Goal: Information Seeking & Learning: Learn about a topic

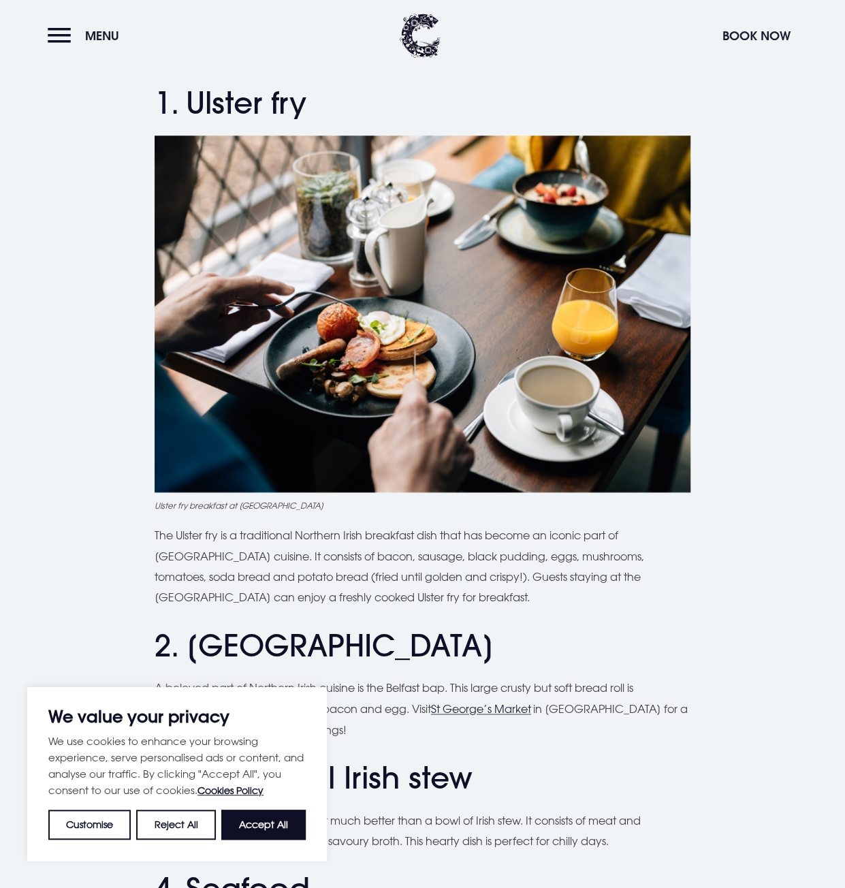
scroll to position [516, 0]
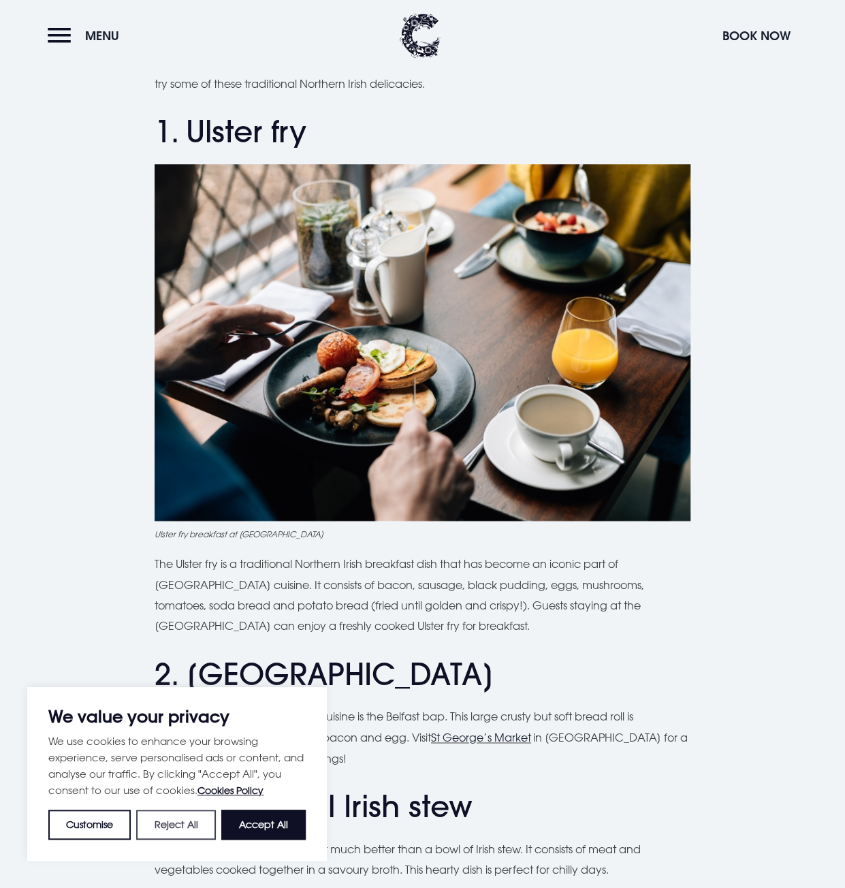
click at [183, 826] on button "Reject All" at bounding box center [175, 825] width 79 height 30
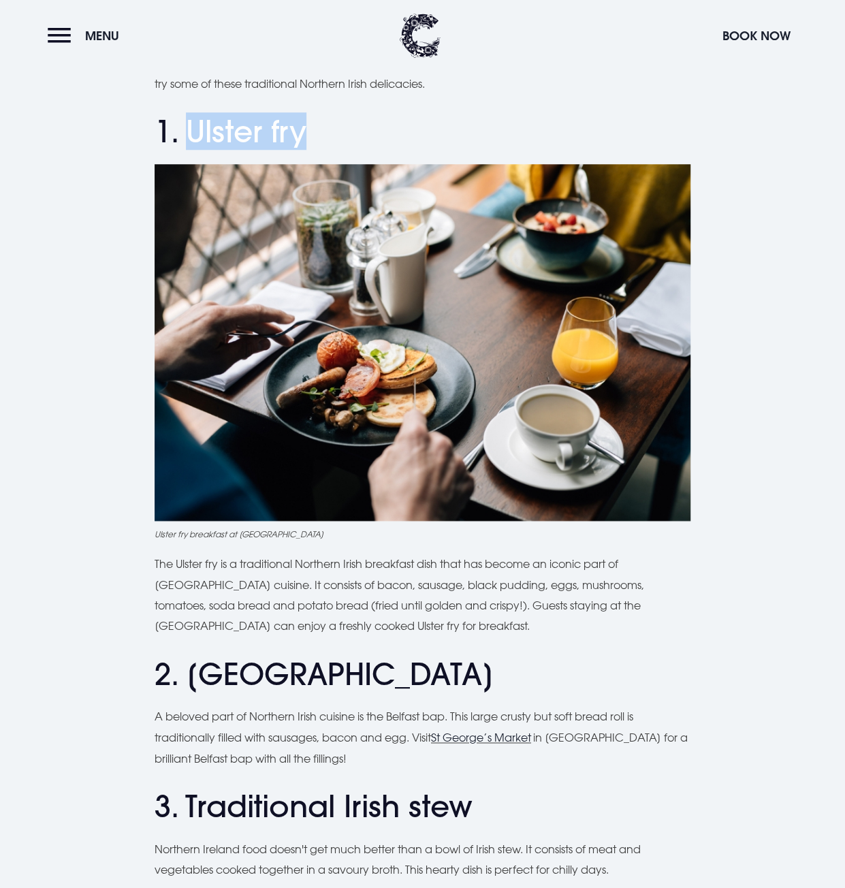
drag, startPoint x: 315, startPoint y: 130, endPoint x: 182, endPoint y: 144, distance: 133.5
click at [182, 144] on h2 "1. Ulster fry" at bounding box center [423, 132] width 536 height 36
click at [295, 392] on img at bounding box center [423, 342] width 536 height 357
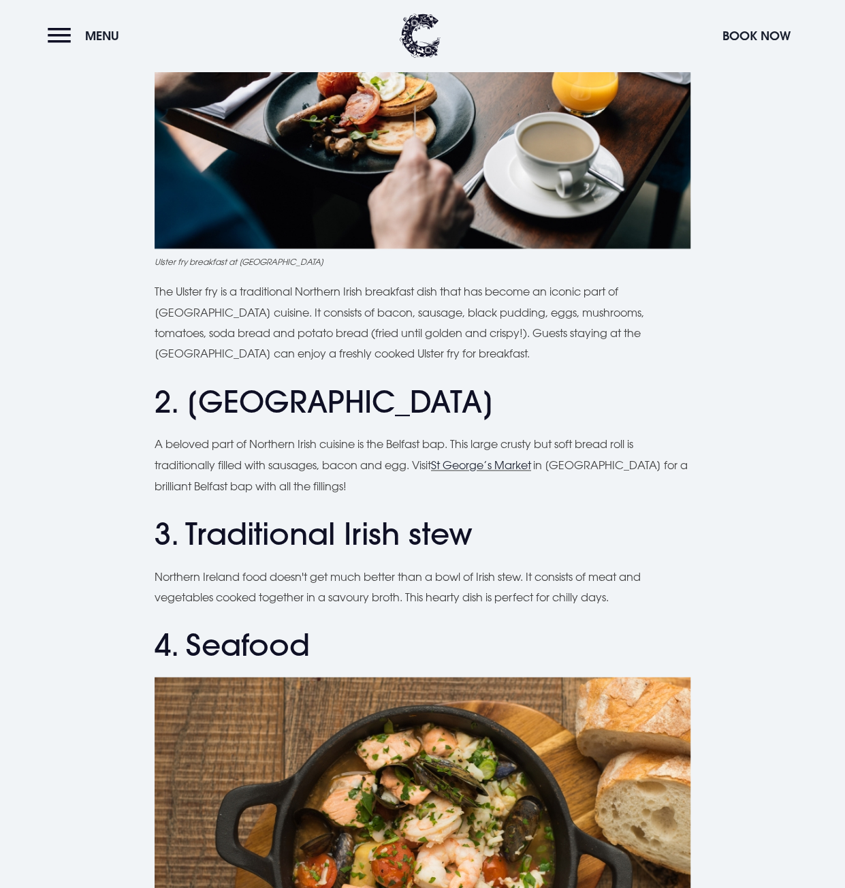
scroll to position [856, 0]
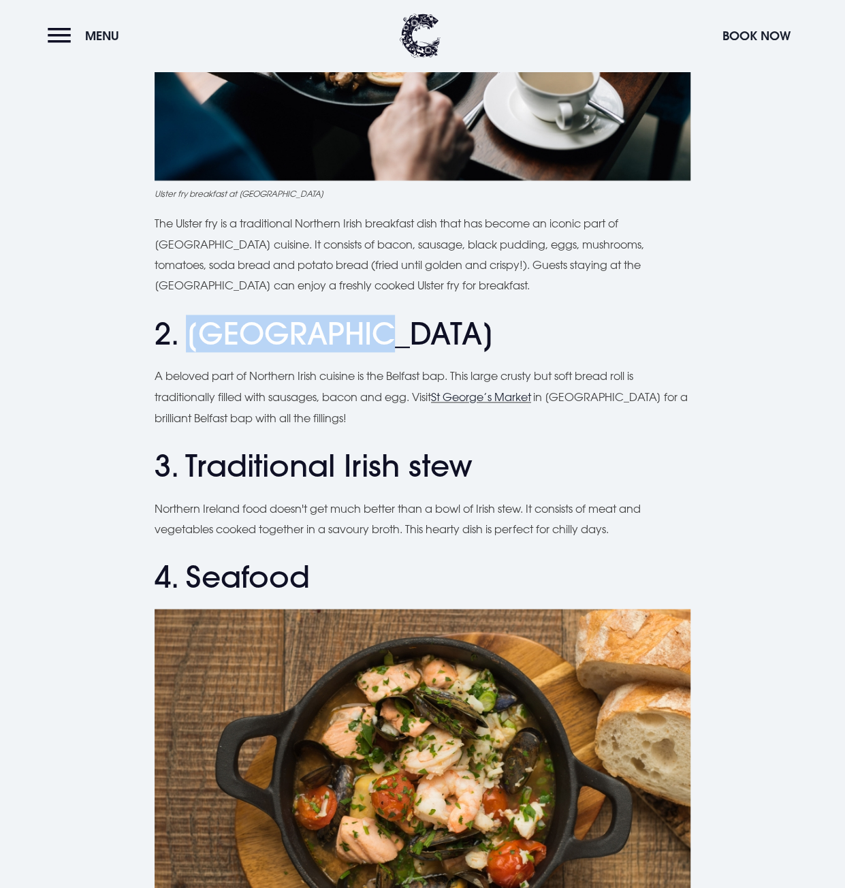
drag, startPoint x: 329, startPoint y: 341, endPoint x: 190, endPoint y: 341, distance: 138.9
click at [190, 341] on h2 "2. [GEOGRAPHIC_DATA]" at bounding box center [423, 334] width 536 height 36
copy h2 "Belfast bap"
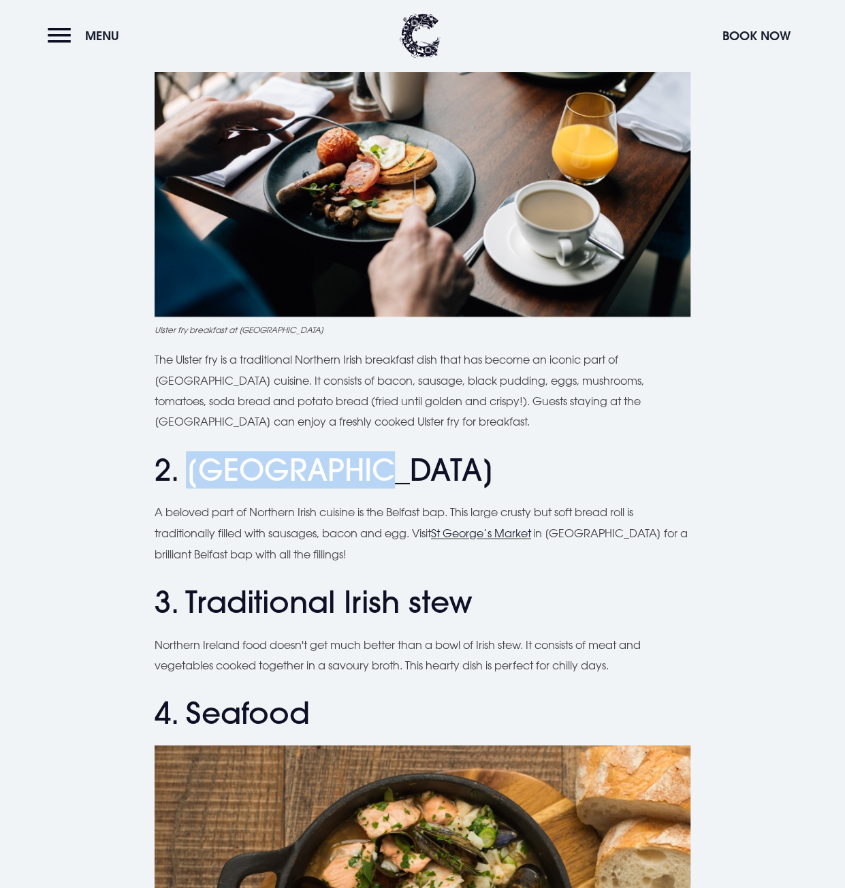
scroll to position [788, 0]
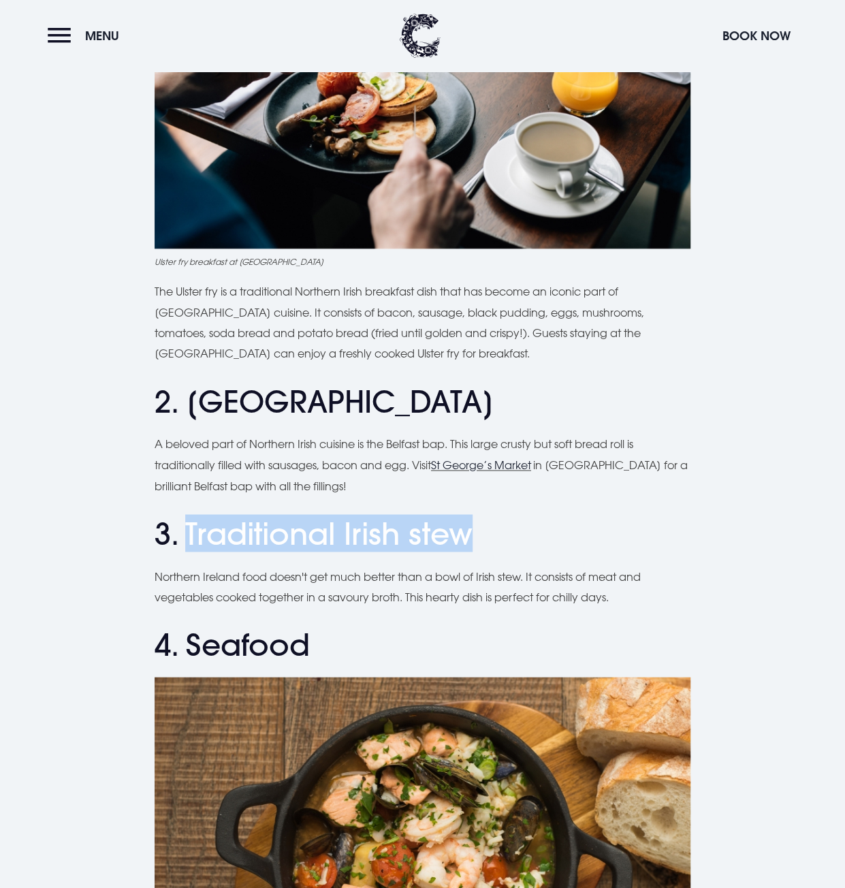
drag, startPoint x: 385, startPoint y: 541, endPoint x: 191, endPoint y: 539, distance: 194.1
click at [191, 539] on h2 "3. Traditional Irish stew" at bounding box center [423, 533] width 536 height 36
copy h2 "Traditional Irish stew"
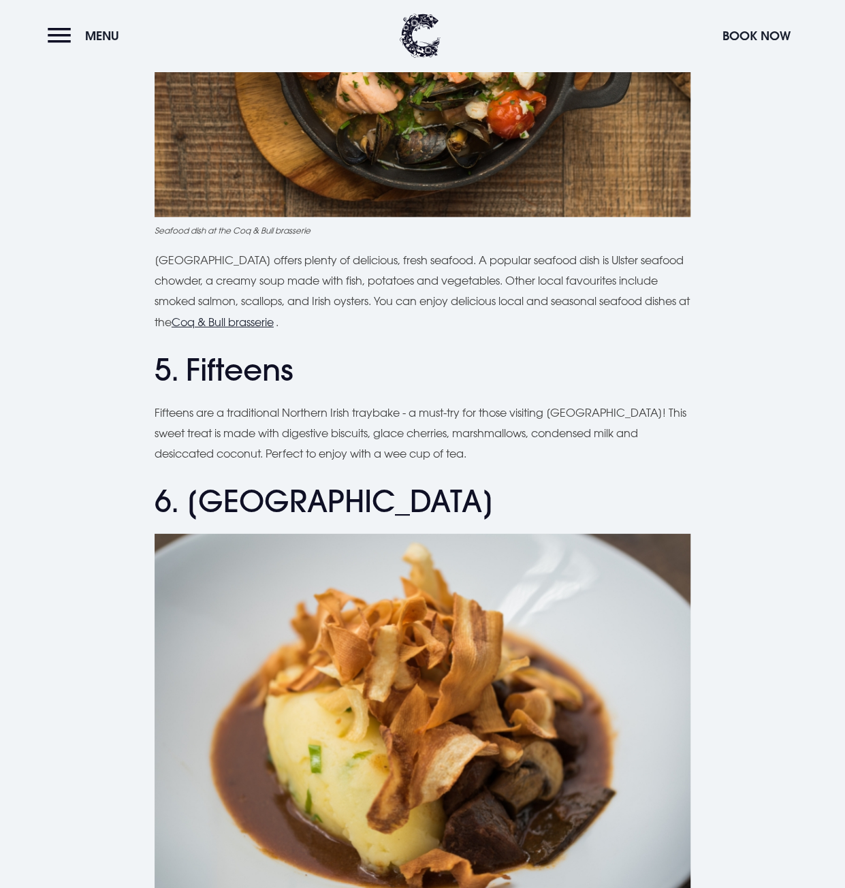
scroll to position [1810, 0]
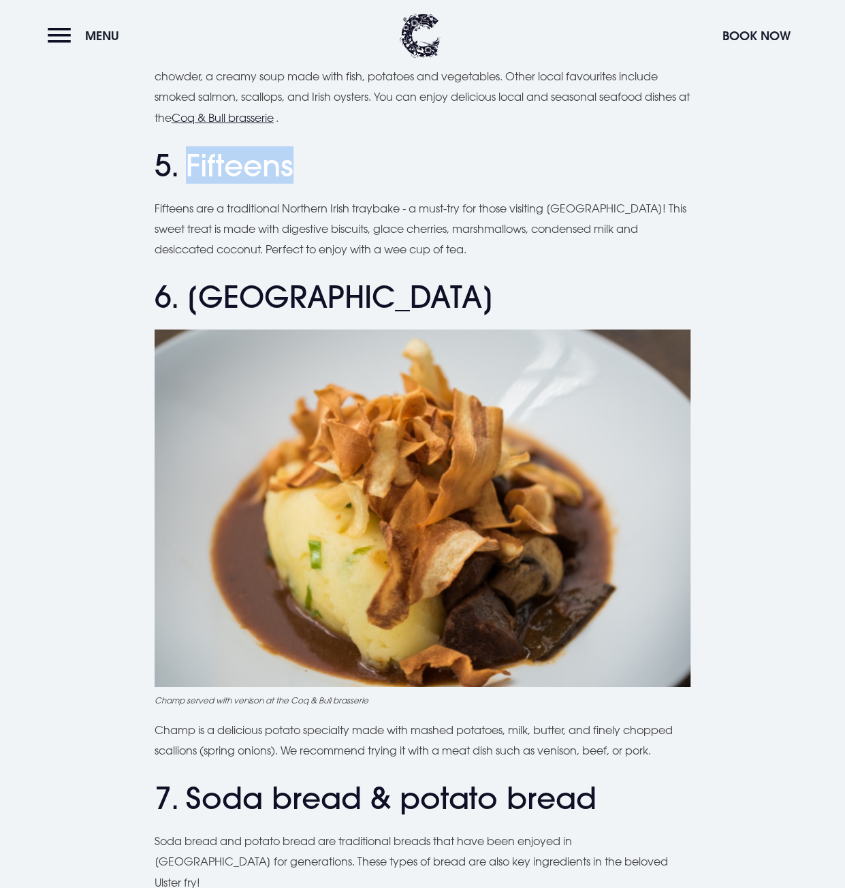
drag, startPoint x: 310, startPoint y: 161, endPoint x: 189, endPoint y: 169, distance: 122.1
click at [189, 169] on h2 "5. Fifteens" at bounding box center [423, 166] width 536 height 36
copy h2 "Fifteens"
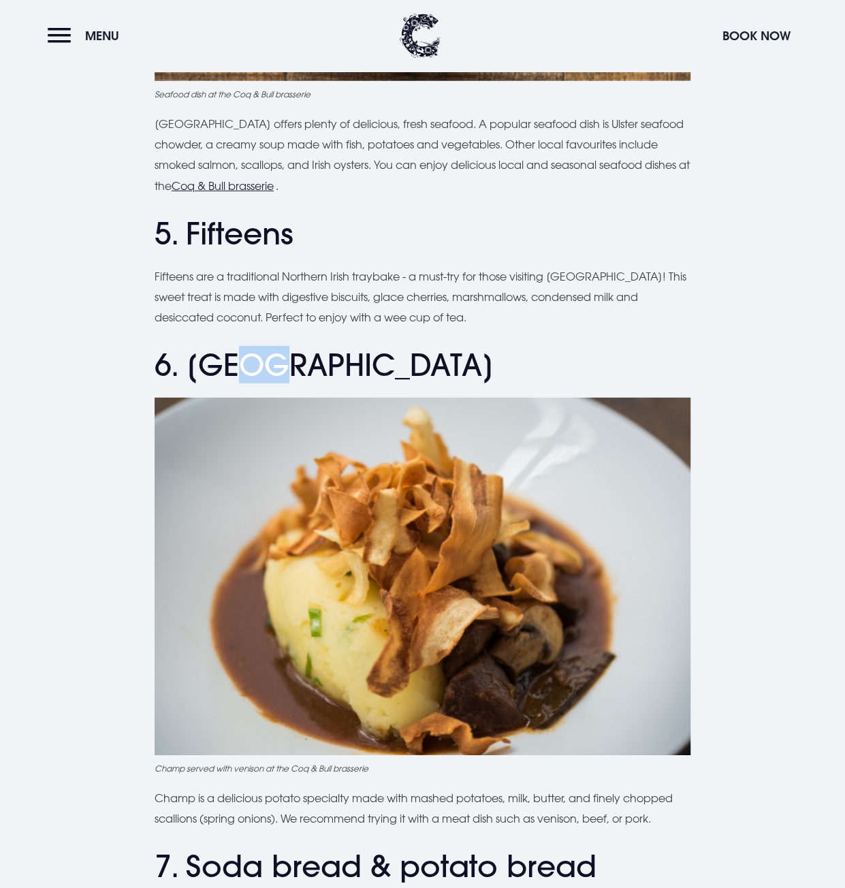
drag, startPoint x: 334, startPoint y: 375, endPoint x: 259, endPoint y: 367, distance: 76.0
click at [255, 368] on h2 "6. [GEOGRAPHIC_DATA]" at bounding box center [423, 365] width 536 height 36
click at [359, 371] on h2 "6. [GEOGRAPHIC_DATA]" at bounding box center [423, 365] width 536 height 36
drag, startPoint x: 299, startPoint y: 372, endPoint x: 193, endPoint y: 372, distance: 105.5
click at [193, 372] on h2 "6. [GEOGRAPHIC_DATA]" at bounding box center [423, 365] width 536 height 36
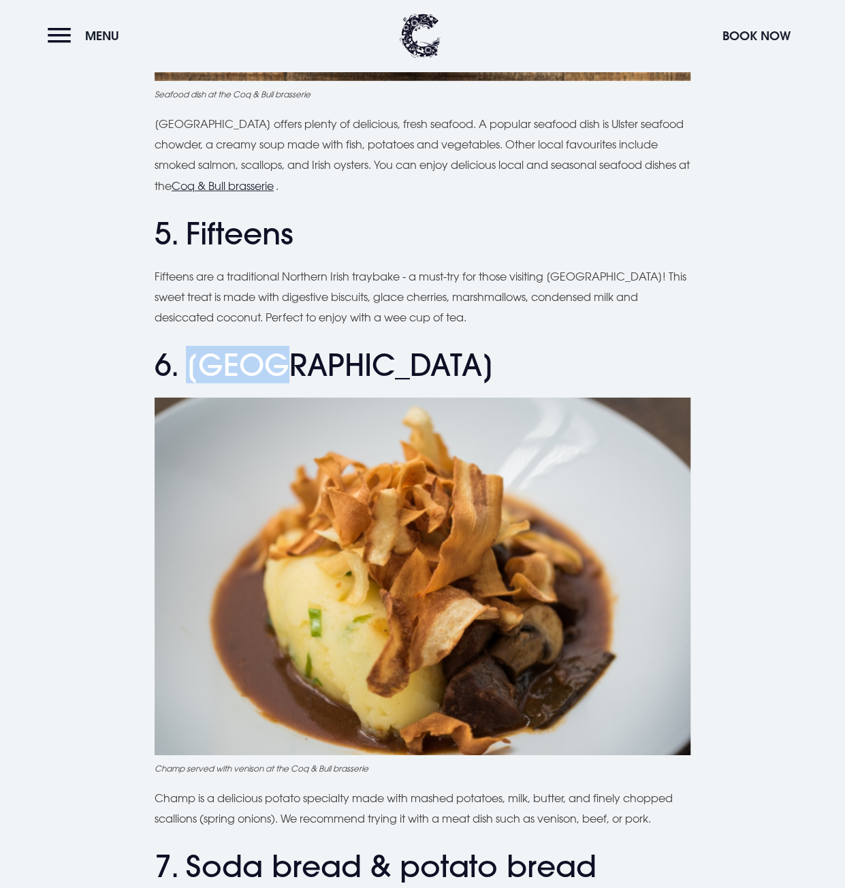
copy h2 "Champ"
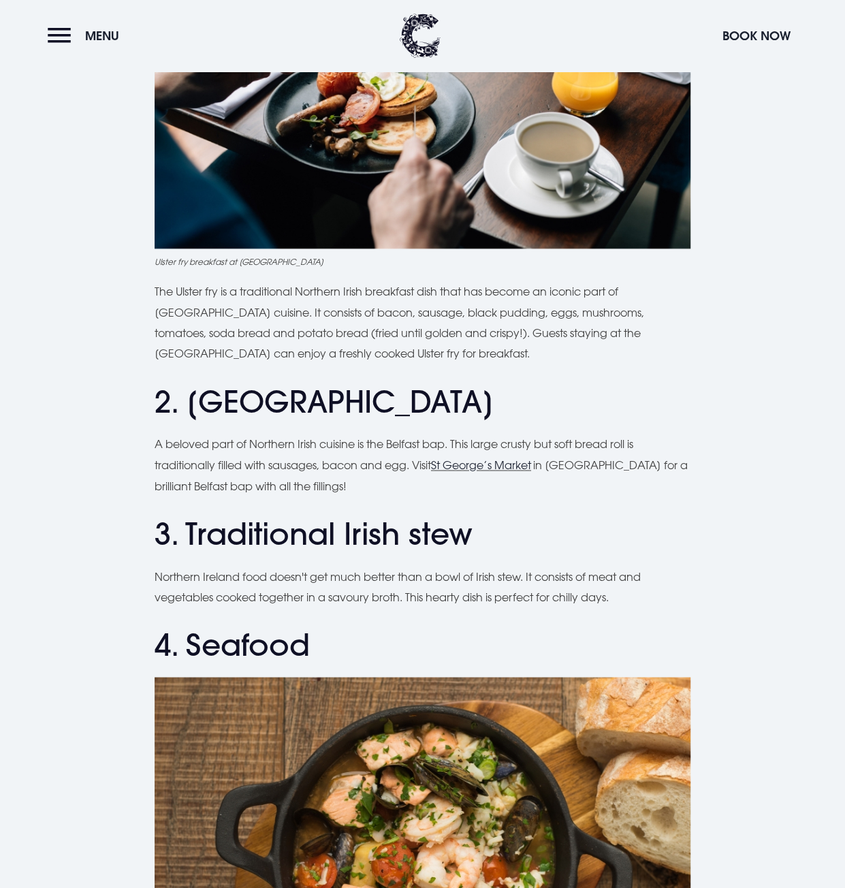
scroll to position [856, 0]
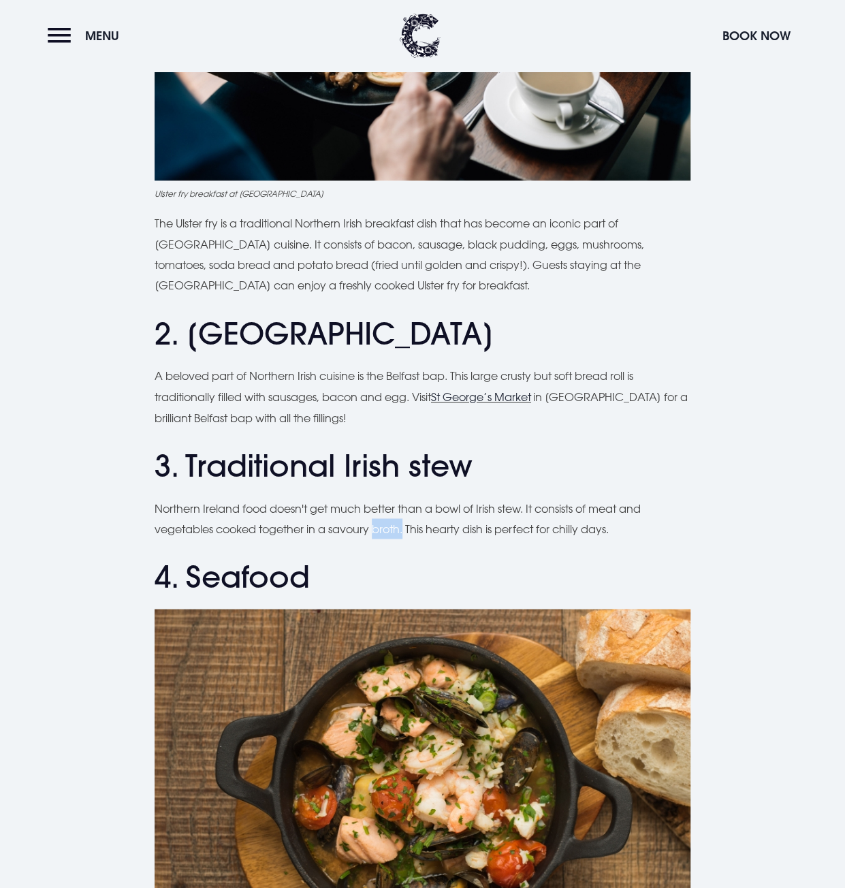
drag, startPoint x: 379, startPoint y: 528, endPoint x: 407, endPoint y: 528, distance: 28.6
click at [407, 528] on p "Northern Ireland food doesn't get much better than a bowl of Irish stew. It con…" at bounding box center [423, 519] width 536 height 42
drag, startPoint x: 404, startPoint y: 526, endPoint x: 327, endPoint y: 537, distance: 77.7
click at [327, 537] on p "Northern Ireland food doesn't get much better than a bowl of Irish stew. It con…" at bounding box center [423, 519] width 536 height 42
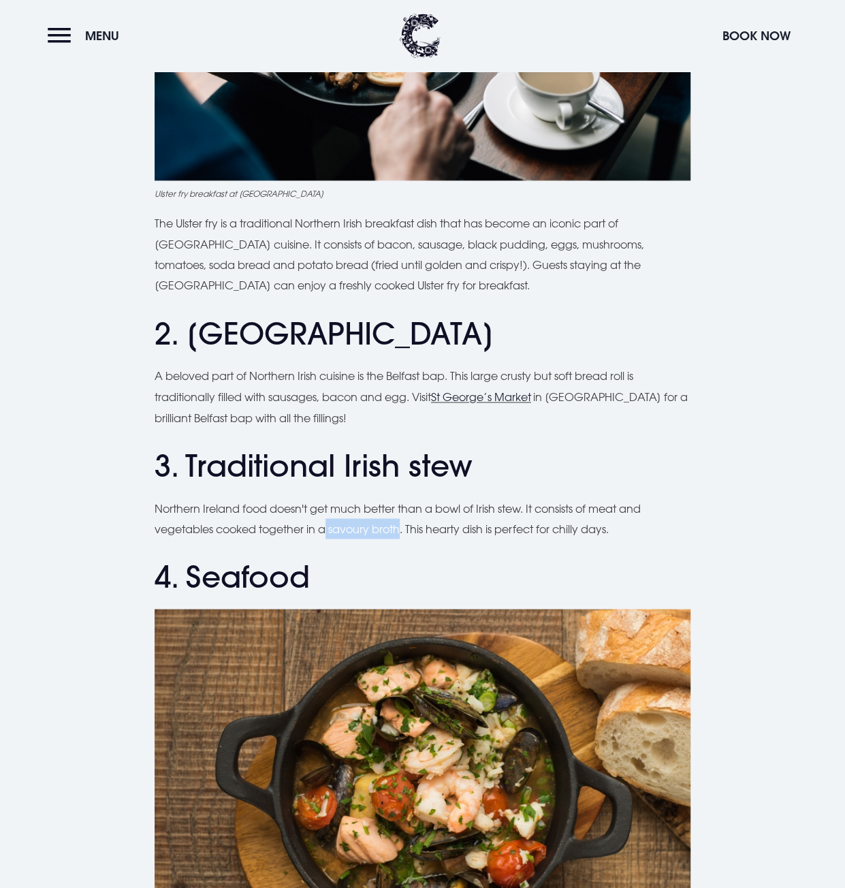
copy p "savoury broth"
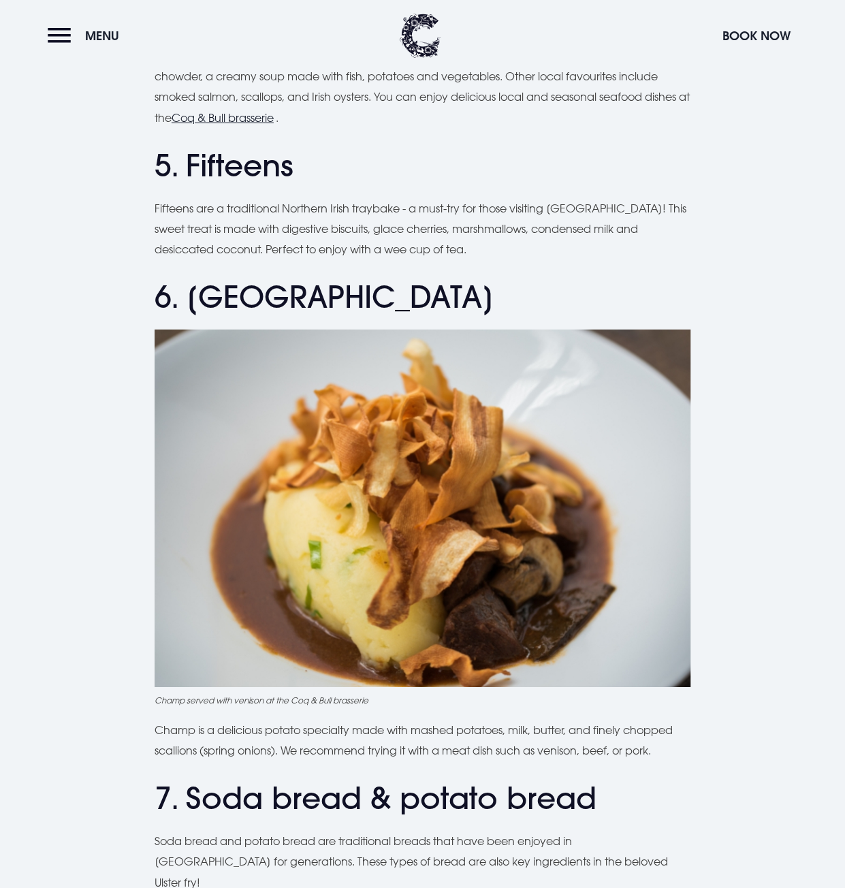
scroll to position [2150, 0]
